Goal: Book appointment/travel/reservation

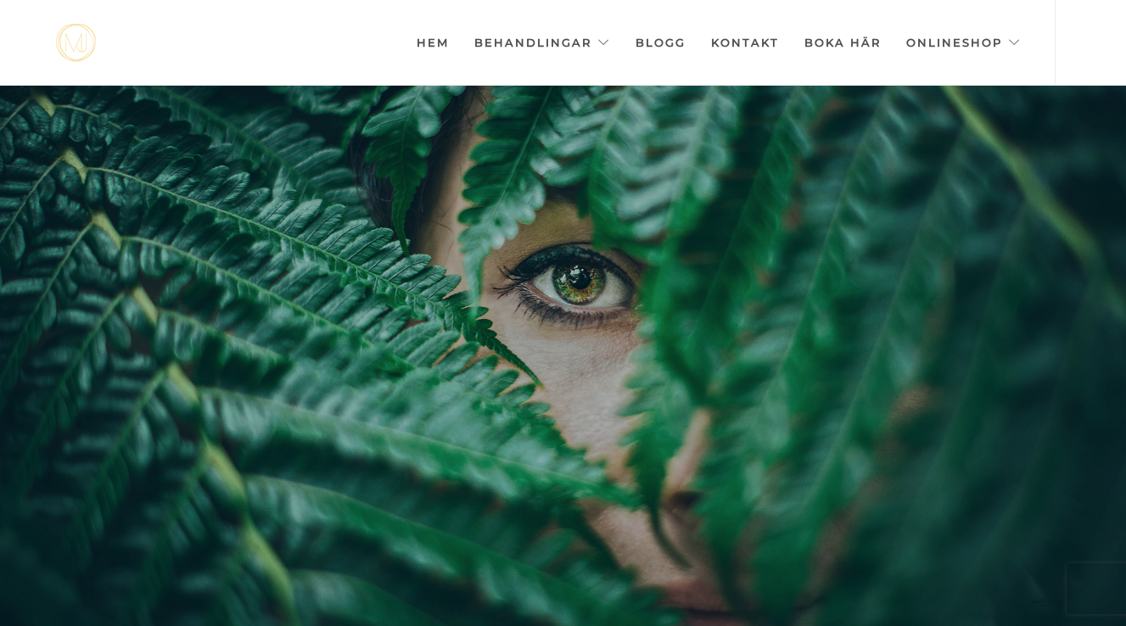
scroll to position [0, -8482]
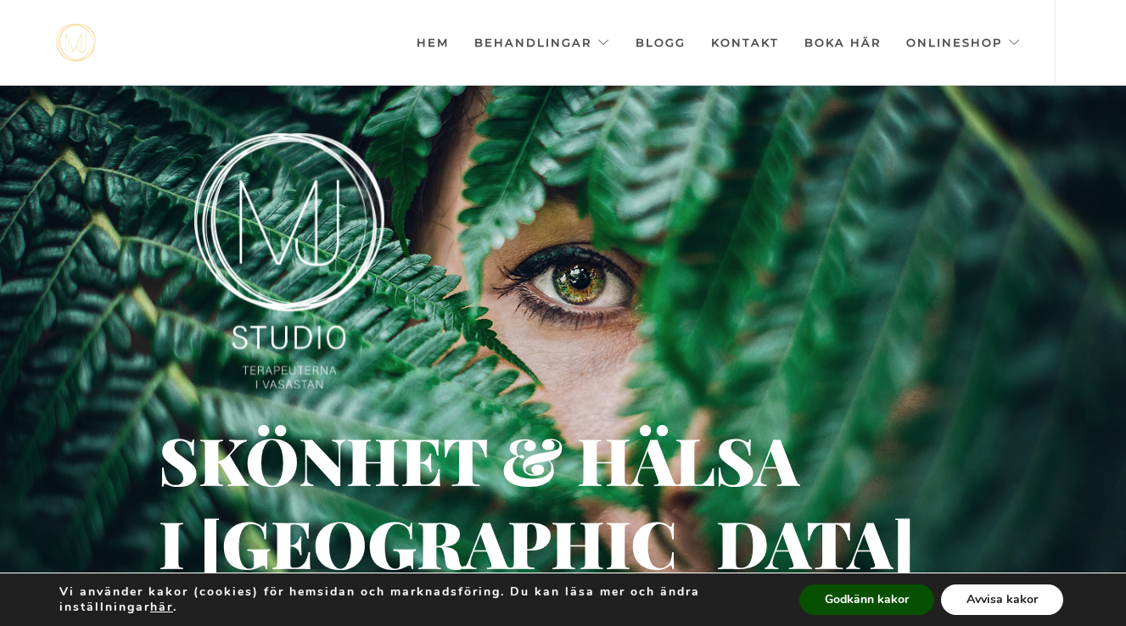
click at [977, 600] on button "Avvisa kakor" at bounding box center [1002, 599] width 122 height 31
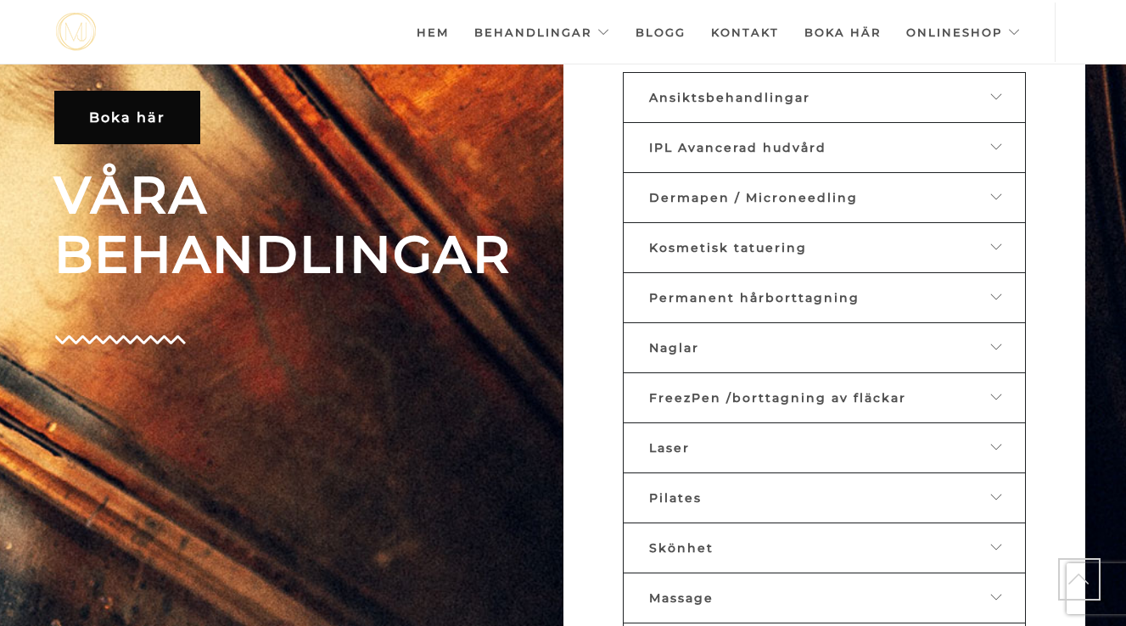
scroll to position [720, 0]
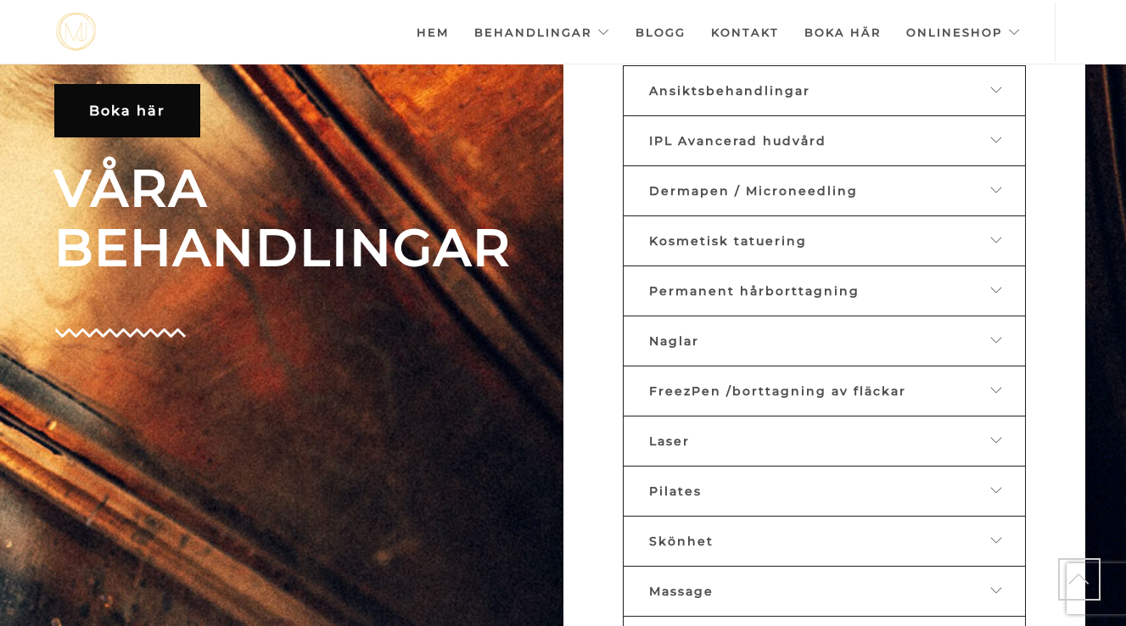
click at [753, 89] on span "Ansiktsbehandlingar" at bounding box center [729, 90] width 161 height 15
